Goal: Task Accomplishment & Management: Complete application form

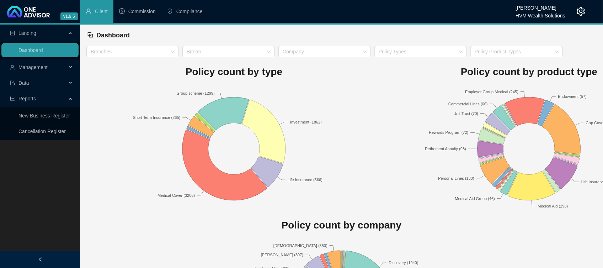
click at [20, 69] on span "Management" at bounding box center [32, 67] width 29 height 6
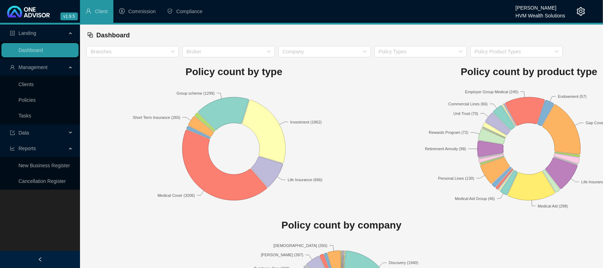
click at [28, 81] on link "Clients" at bounding box center [25, 84] width 15 height 6
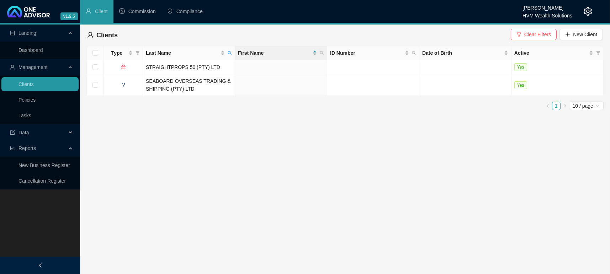
click at [601, 23] on header "v1.9.5 [PERSON_NAME] HVM Wealth Solutions Client Commission Compliance" at bounding box center [305, 12] width 610 height 25
click at [537, 28] on div "Clients Clear Filters New Client" at bounding box center [345, 35] width 516 height 16
click at [526, 38] on button "Clear Filters" at bounding box center [534, 34] width 46 height 11
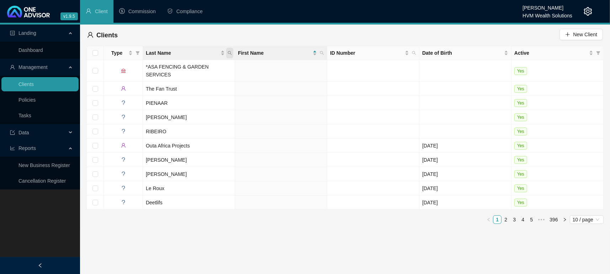
click at [229, 54] on icon "search" at bounding box center [230, 53] width 4 height 4
click at [214, 66] on input "text" at bounding box center [197, 68] width 67 height 11
type input "cherry"
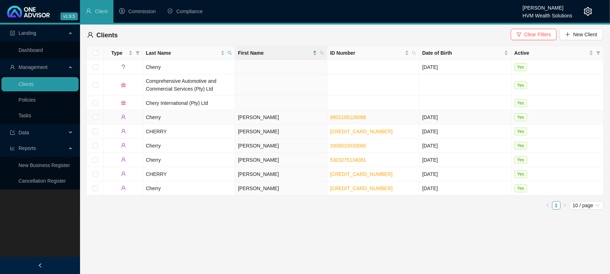
click at [166, 113] on td "Cherry" at bounding box center [189, 117] width 92 height 14
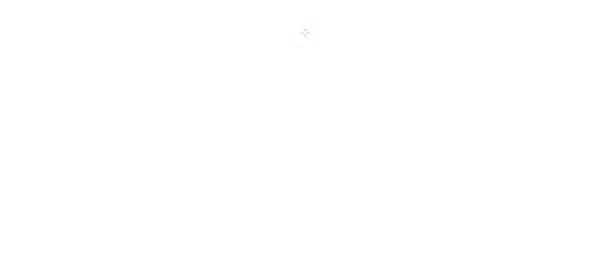
click at [146, 36] on html "v1.9.5 [PERSON_NAME] HVM Wealth Solutions Client Commission Compliance Landing …" at bounding box center [305, 18] width 610 height 36
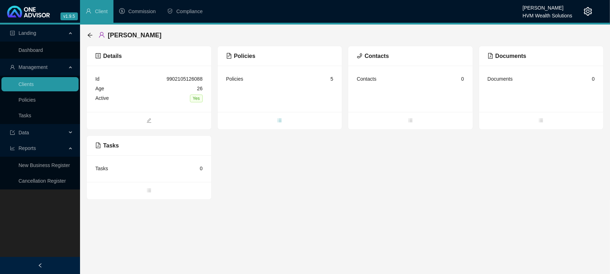
click at [281, 123] on span "bars" at bounding box center [280, 121] width 124 height 8
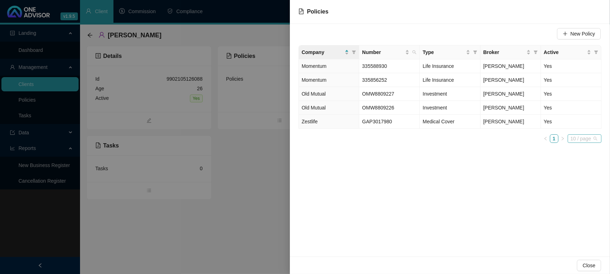
click at [587, 136] on span "10 / page" at bounding box center [584, 139] width 28 height 8
click at [518, 184] on div "New Policy Company Number Type Broker Active Momentum 335588930 Life Insurance …" at bounding box center [450, 140] width 320 height 233
click at [574, 141] on span "10 / page" at bounding box center [584, 139] width 28 height 8
click at [575, 159] on div "20 / page" at bounding box center [584, 163] width 23 height 8
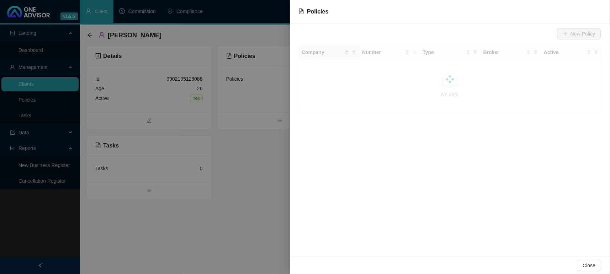
click at [485, 175] on div "New Policy Company Number Type Broker Active No data No data" at bounding box center [450, 140] width 320 height 233
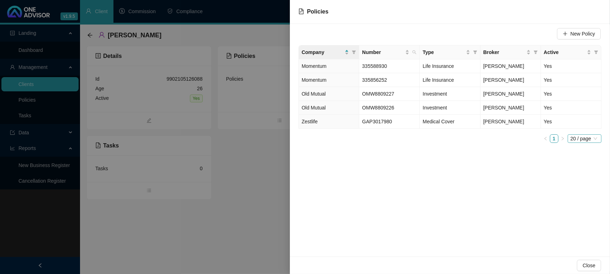
click at [589, 137] on span "20 / page" at bounding box center [584, 139] width 28 height 8
click at [570, 153] on div "10 / page" at bounding box center [585, 151] width 32 height 11
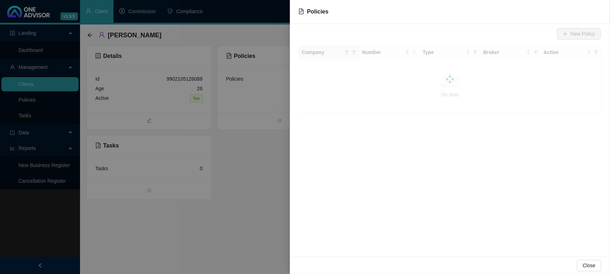
click at [357, 215] on div "New Policy Company Number Type Broker Active No data No data" at bounding box center [450, 140] width 320 height 233
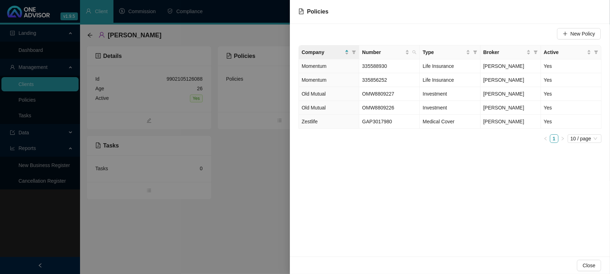
click at [266, 176] on div at bounding box center [305, 137] width 610 height 274
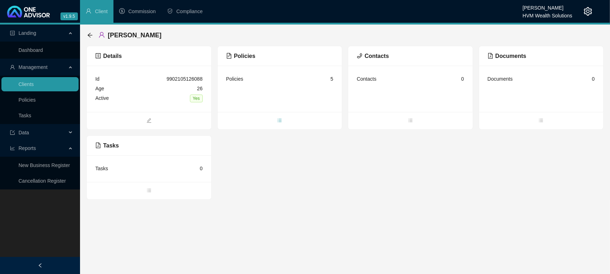
click at [282, 120] on icon "bars" at bounding box center [279, 120] width 5 height 5
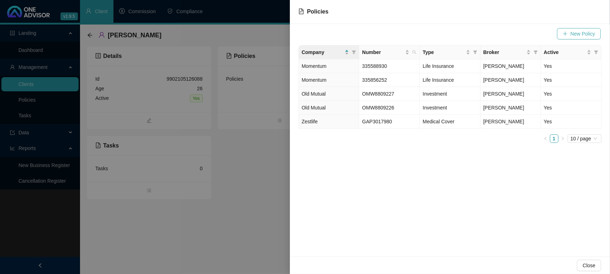
click at [565, 34] on icon "plus" at bounding box center [565, 34] width 0 height 4
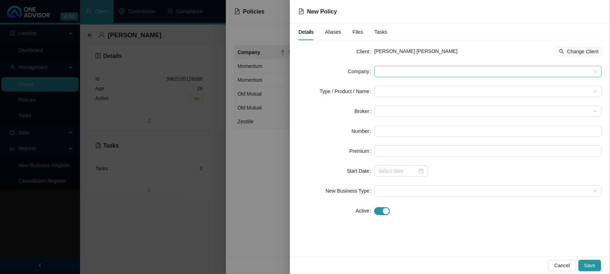
click at [404, 71] on span at bounding box center [487, 71] width 219 height 11
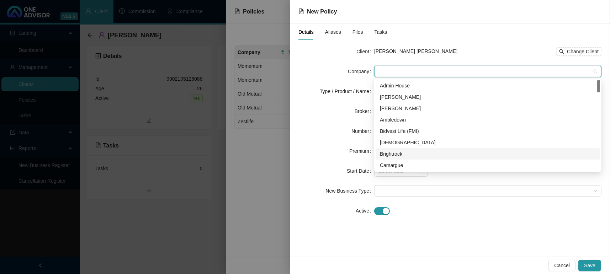
click at [452, 232] on div "Details Aliases Files Tasks Client [PERSON_NAME] [PERSON_NAME] Change Client Co…" at bounding box center [450, 140] width 320 height 233
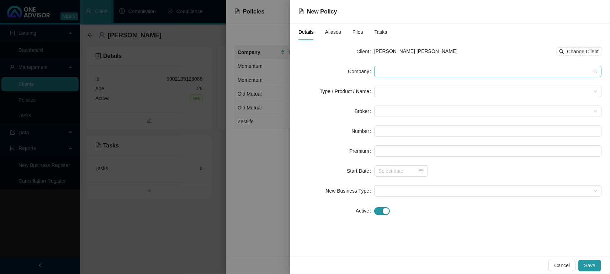
click at [413, 74] on span at bounding box center [487, 71] width 219 height 11
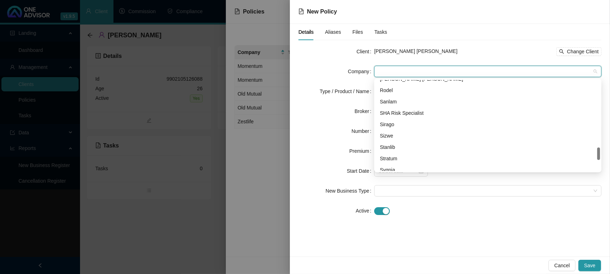
scroll to position [487, 0]
drag, startPoint x: 598, startPoint y: 88, endPoint x: 598, endPoint y: 157, distance: 68.6
click at [598, 157] on div at bounding box center [598, 155] width 3 height 12
click at [387, 97] on div "Sanlam" at bounding box center [488, 100] width 216 height 8
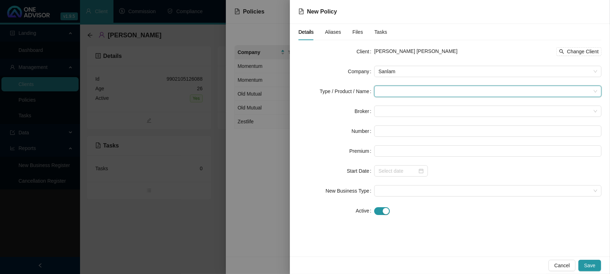
click at [398, 93] on input "search" at bounding box center [484, 91] width 212 height 11
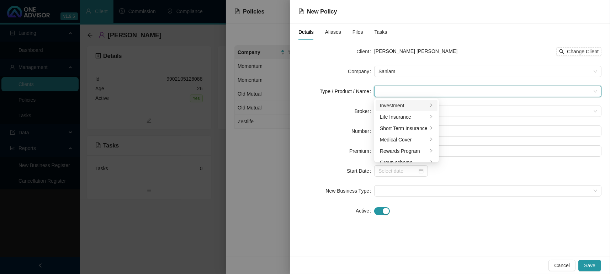
click at [403, 102] on div "Investment" at bounding box center [404, 106] width 48 height 8
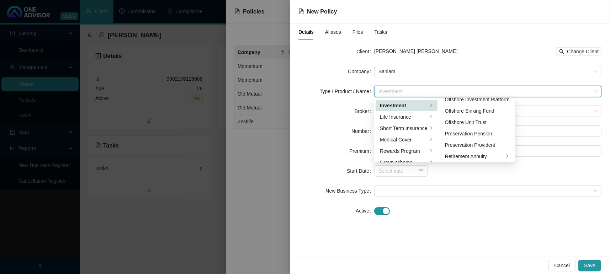
scroll to position [84, 0]
click at [488, 143] on div "Share Portfolio" at bounding box center [477, 147] width 65 height 8
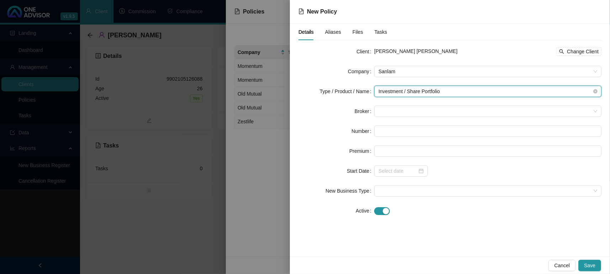
click at [458, 86] on span "Investment / Share Portfolio" at bounding box center [487, 91] width 219 height 11
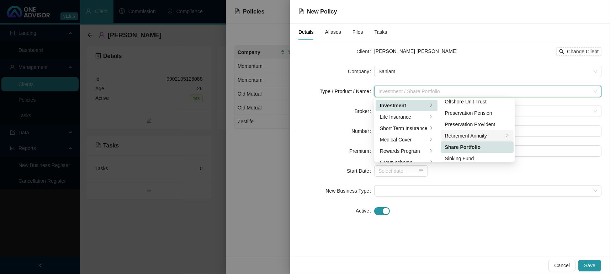
click at [489, 133] on div "Retirement Annuity" at bounding box center [474, 136] width 59 height 8
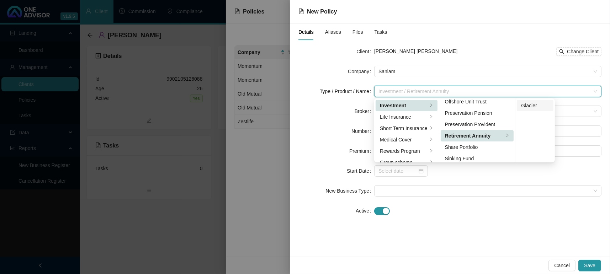
click at [533, 102] on div "Glacier" at bounding box center [535, 106] width 28 height 8
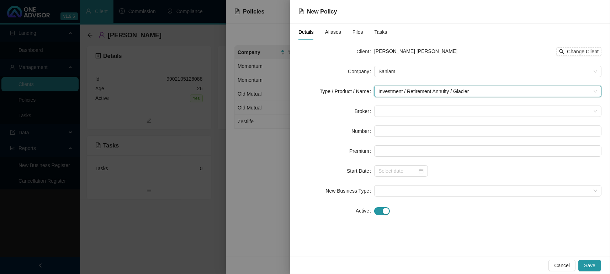
click at [326, 121] on form "Client [PERSON_NAME] [PERSON_NAME] Change Client Company Sanlam Type / Product …" at bounding box center [449, 131] width 303 height 171
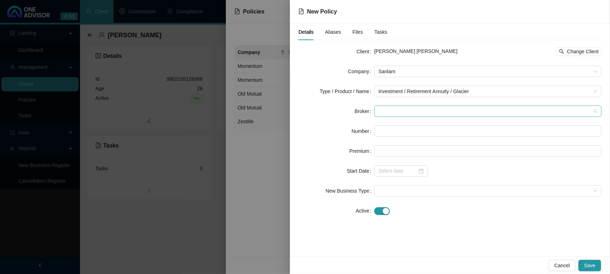
click at [415, 109] on span at bounding box center [487, 111] width 219 height 11
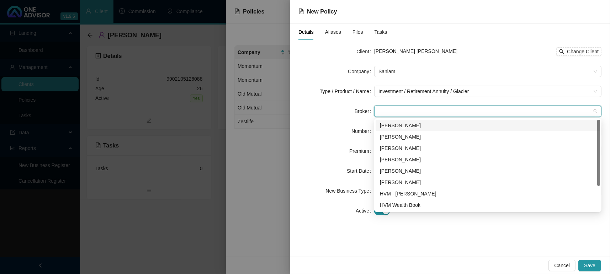
click at [411, 122] on div "[PERSON_NAME]" at bounding box center [488, 126] width 216 height 8
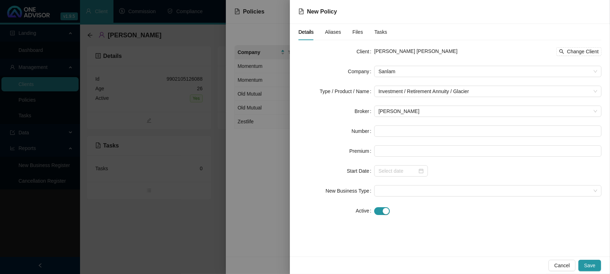
click at [312, 127] on div "Number" at bounding box center [336, 131] width 76 height 11
click at [407, 125] on form "Client [PERSON_NAME] [PERSON_NAME] Change Client Company Sanlam Type / Product …" at bounding box center [449, 131] width 303 height 171
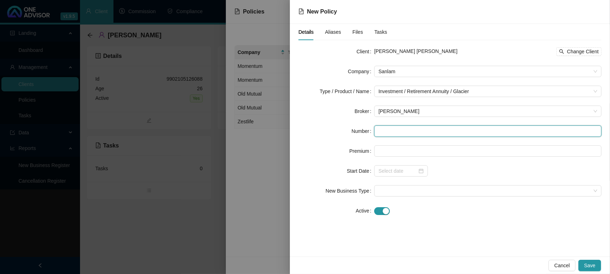
click at [397, 129] on input "text" at bounding box center [487, 131] width 227 height 11
type input "11003043"
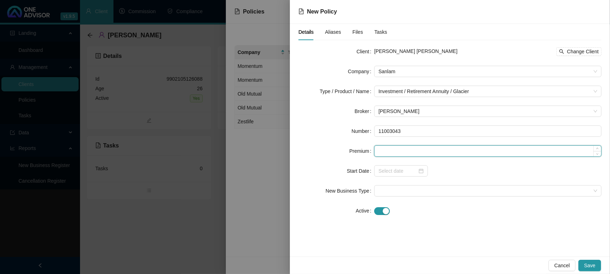
click at [418, 153] on input at bounding box center [487, 151] width 226 height 11
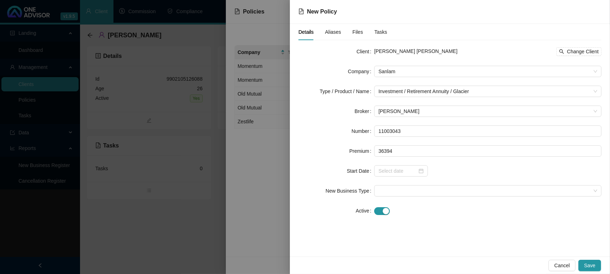
type input "36394.00"
click at [444, 173] on div at bounding box center [487, 170] width 227 height 11
click at [422, 170] on div at bounding box center [400, 171] width 45 height 8
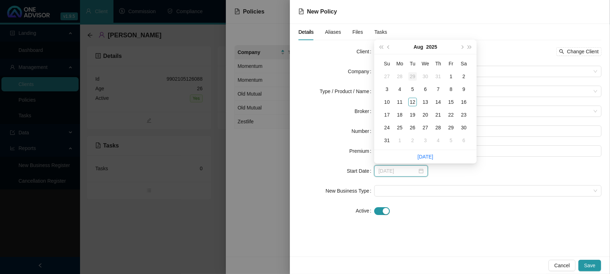
type input "[DATE]"
click at [386, 47] on button "prev-year" at bounding box center [389, 47] width 8 height 14
type input "[DATE]"
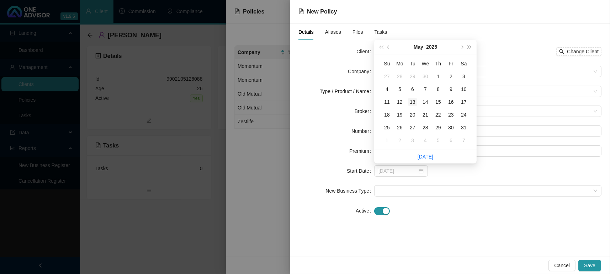
click at [409, 103] on div "13" at bounding box center [412, 102] width 9 height 9
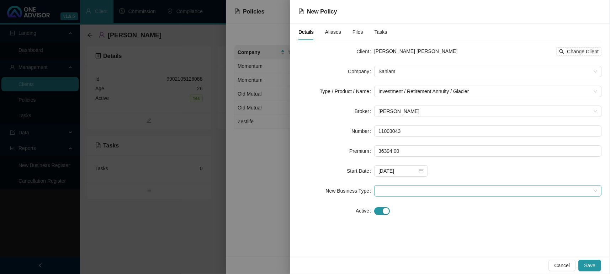
click at [394, 191] on span at bounding box center [487, 191] width 219 height 11
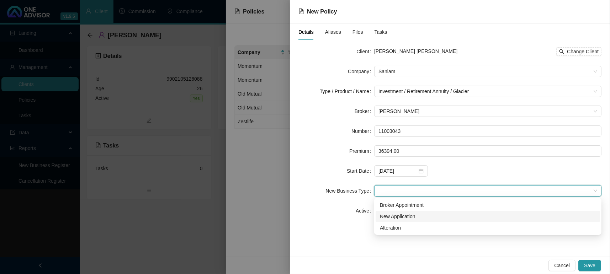
click at [400, 221] on div "New Application" at bounding box center [487, 216] width 224 height 11
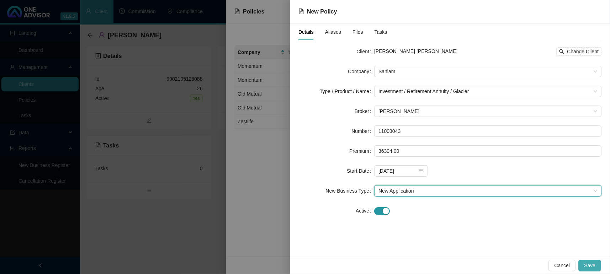
click at [581, 268] on button "Save" at bounding box center [589, 265] width 23 height 11
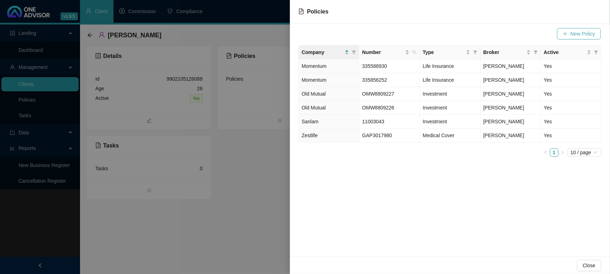
click at [583, 34] on span "New Policy" at bounding box center [582, 34] width 25 height 8
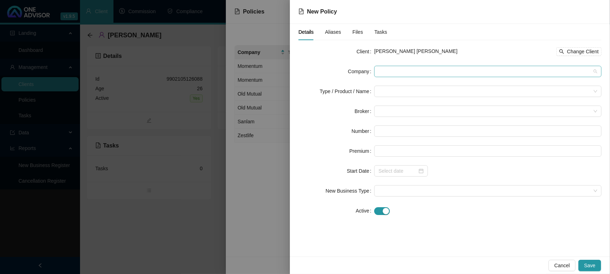
click at [397, 72] on span at bounding box center [487, 71] width 219 height 11
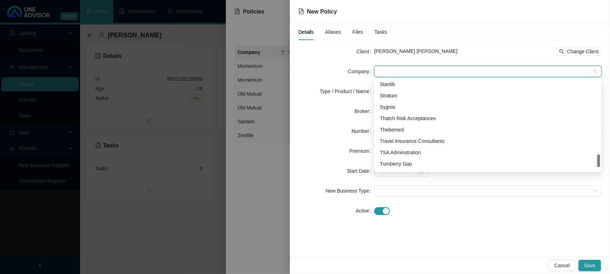
scroll to position [530, 0]
drag, startPoint x: 598, startPoint y: 90, endPoint x: 592, endPoint y: 165, distance: 74.9
click at [592, 165] on div "[PERSON_NAME] Stanlib Stratum Sygnia Thatch Risk Acceptances Thebemed Travel In…" at bounding box center [487, 125] width 224 height 91
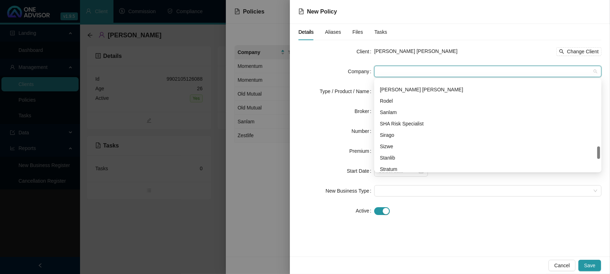
scroll to position [471, 0]
drag, startPoint x: 598, startPoint y: 162, endPoint x: 597, endPoint y: 154, distance: 8.3
click at [597, 154] on div at bounding box center [598, 152] width 3 height 12
click at [423, 114] on div "Sanlam" at bounding box center [488, 115] width 216 height 8
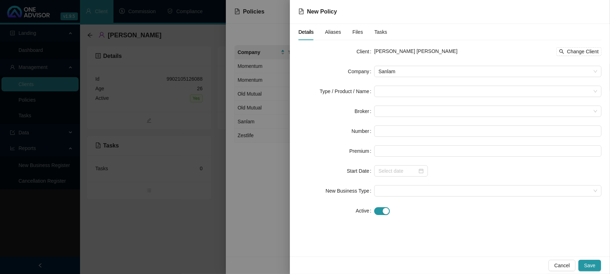
click at [389, 85] on form "Client [PERSON_NAME] [PERSON_NAME] Change Client Company Sanlam Type / Product …" at bounding box center [449, 131] width 303 height 171
click at [393, 94] on input "search" at bounding box center [484, 91] width 212 height 11
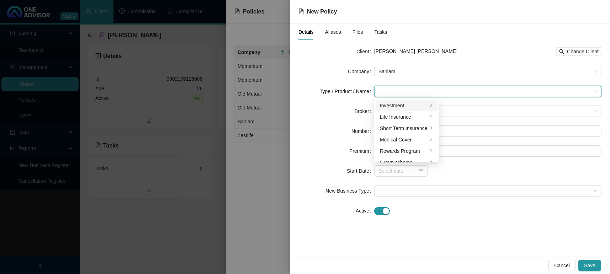
click at [417, 102] on div "Investment" at bounding box center [404, 106] width 48 height 8
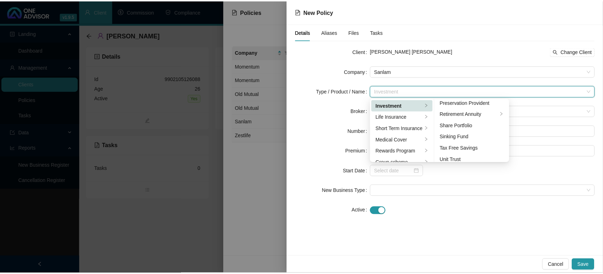
scroll to position [109, 0]
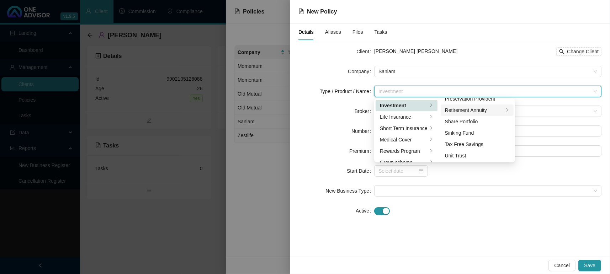
click at [475, 111] on div "Retirement Annuity" at bounding box center [474, 110] width 59 height 8
click at [545, 100] on li "Glacier" at bounding box center [535, 105] width 37 height 11
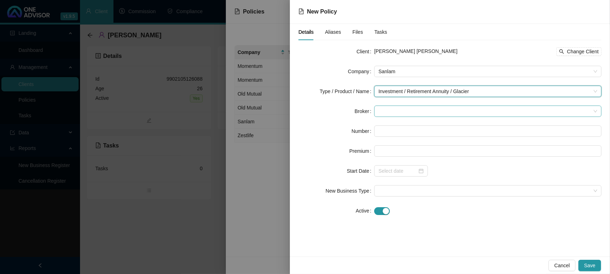
click at [444, 105] on form "Client [PERSON_NAME] [PERSON_NAME] Change Client Company Sanlam Type / Product …" at bounding box center [449, 131] width 303 height 171
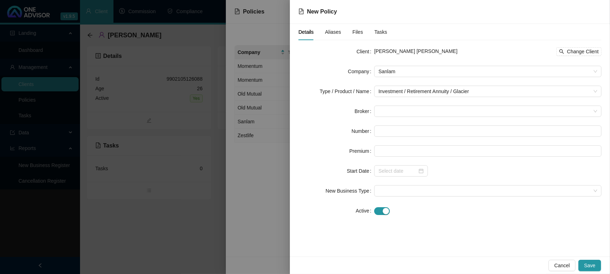
click at [421, 119] on form "Client [PERSON_NAME] [PERSON_NAME] Change Client Company Sanlam Type / Product …" at bounding box center [449, 131] width 303 height 171
click at [416, 108] on span at bounding box center [487, 111] width 219 height 11
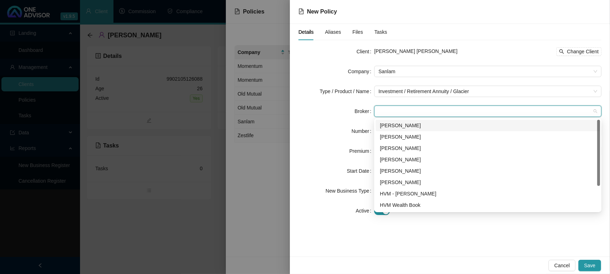
click at [406, 131] on div "[PERSON_NAME] [PERSON_NAME] [PERSON_NAME] [PERSON_NAME] [PERSON_NAME] HVM - [PE…" at bounding box center [487, 177] width 224 height 114
click at [401, 127] on div "[PERSON_NAME]" at bounding box center [488, 126] width 216 height 8
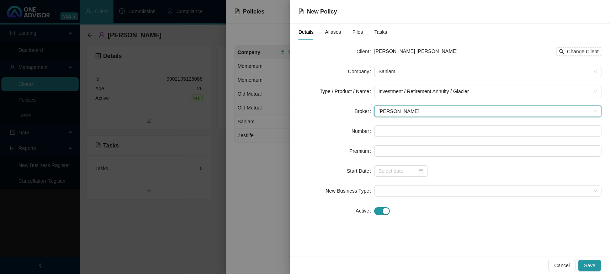
click at [387, 138] on form "Client [PERSON_NAME] [PERSON_NAME] Change Client Company Sanlam Type / Product …" at bounding box center [449, 131] width 303 height 171
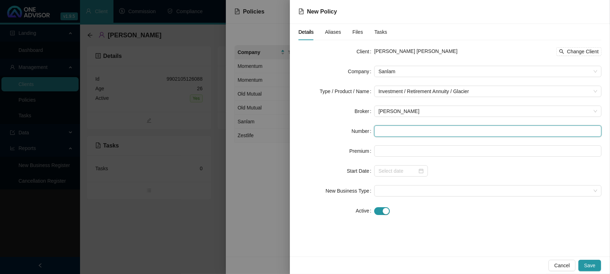
click at [395, 130] on input "text" at bounding box center [487, 131] width 227 height 11
click at [439, 132] on input "110030" at bounding box center [487, 131] width 227 height 11
type input "11003035"
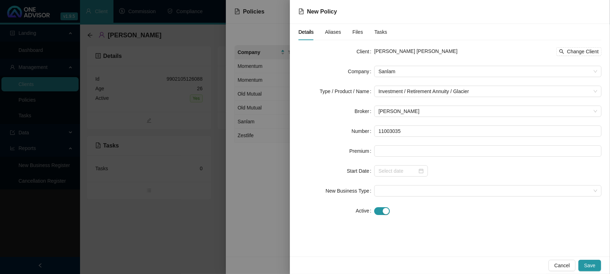
click at [364, 153] on label "Premium" at bounding box center [361, 150] width 25 height 11
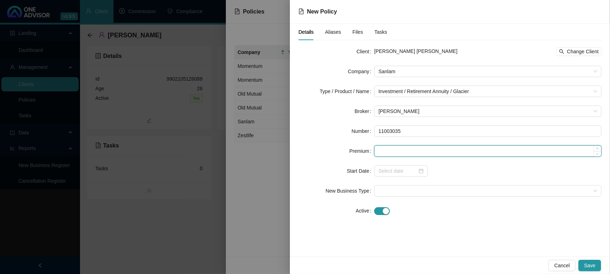
click at [405, 150] on input at bounding box center [487, 151] width 226 height 11
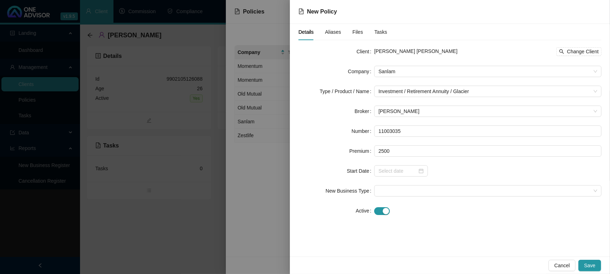
type input "2500.00"
click at [462, 170] on div at bounding box center [487, 170] width 227 height 11
click at [415, 170] on input at bounding box center [397, 171] width 39 height 8
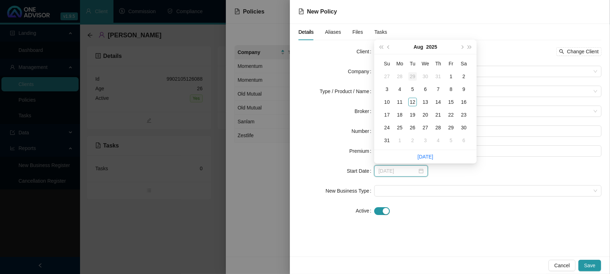
type input "[DATE]"
click at [388, 46] on span "prev-year" at bounding box center [389, 47] width 4 height 4
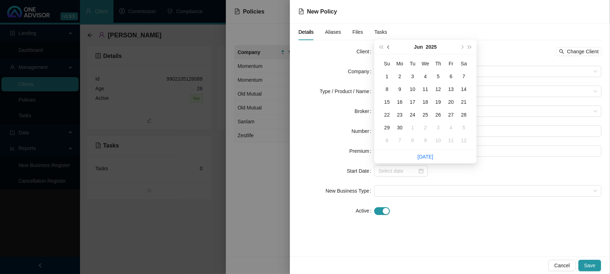
click at [388, 46] on span "prev-year" at bounding box center [389, 47] width 4 height 4
type input "[DATE]"
click at [461, 48] on span "next-year" at bounding box center [462, 47] width 4 height 4
type input "[DATE]"
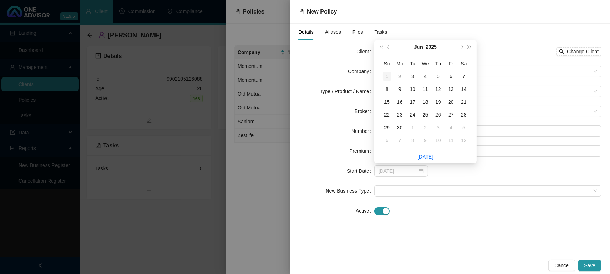
click at [387, 75] on div "1" at bounding box center [387, 76] width 9 height 9
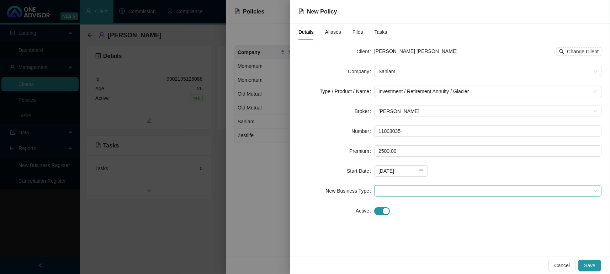
click at [419, 191] on span at bounding box center [487, 191] width 219 height 11
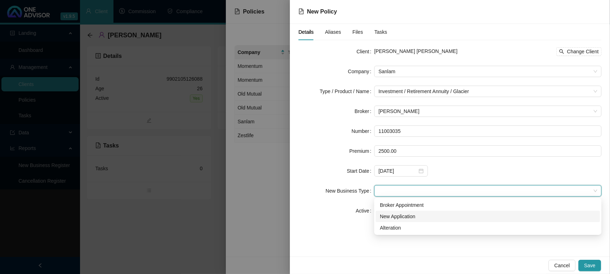
click at [407, 218] on div "New Application" at bounding box center [488, 217] width 216 height 8
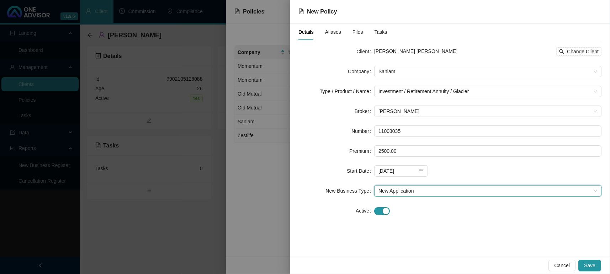
click at [608, 271] on div "Cancel Save" at bounding box center [450, 265] width 320 height 17
click at [592, 264] on span "Save" at bounding box center [589, 266] width 11 height 8
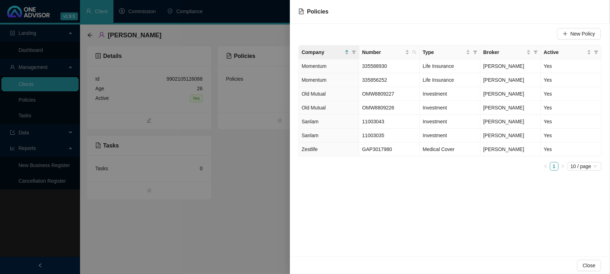
click at [488, 209] on div "New Policy Company Number Type Broker Active Momentum 335588930 Life Insurance …" at bounding box center [450, 140] width 320 height 233
click at [585, 266] on span "Close" at bounding box center [588, 266] width 13 height 8
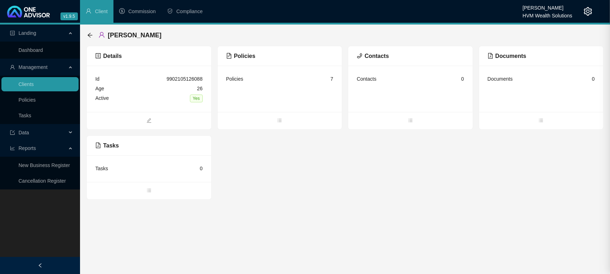
click at [255, 253] on main "Landing Dashboard Management Clients Policies Tasks Data Reports New Business R…" at bounding box center [305, 150] width 610 height 250
click at [28, 47] on link "Dashboard" at bounding box center [30, 50] width 25 height 6
